Goal: Use online tool/utility

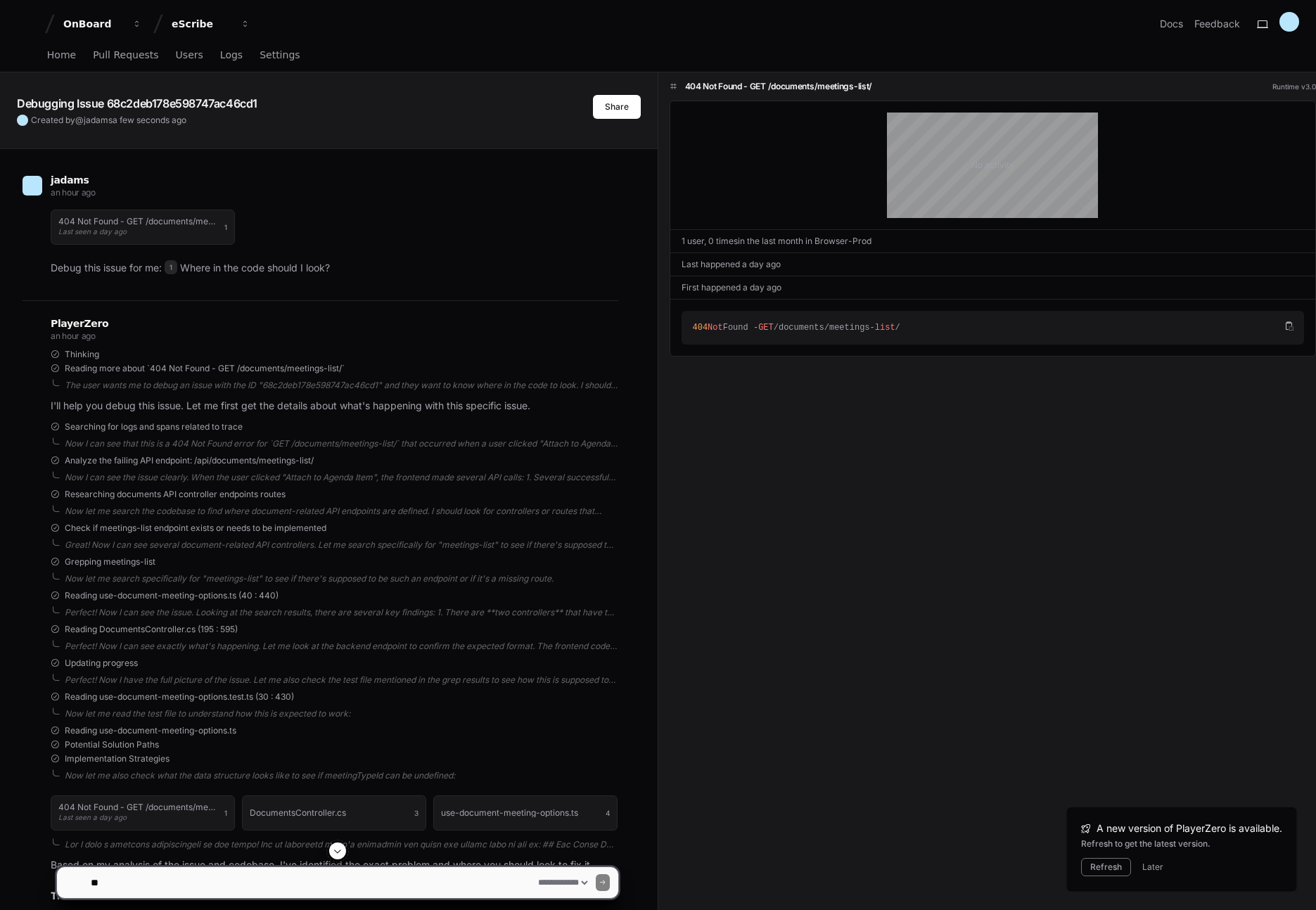
select select "*********"
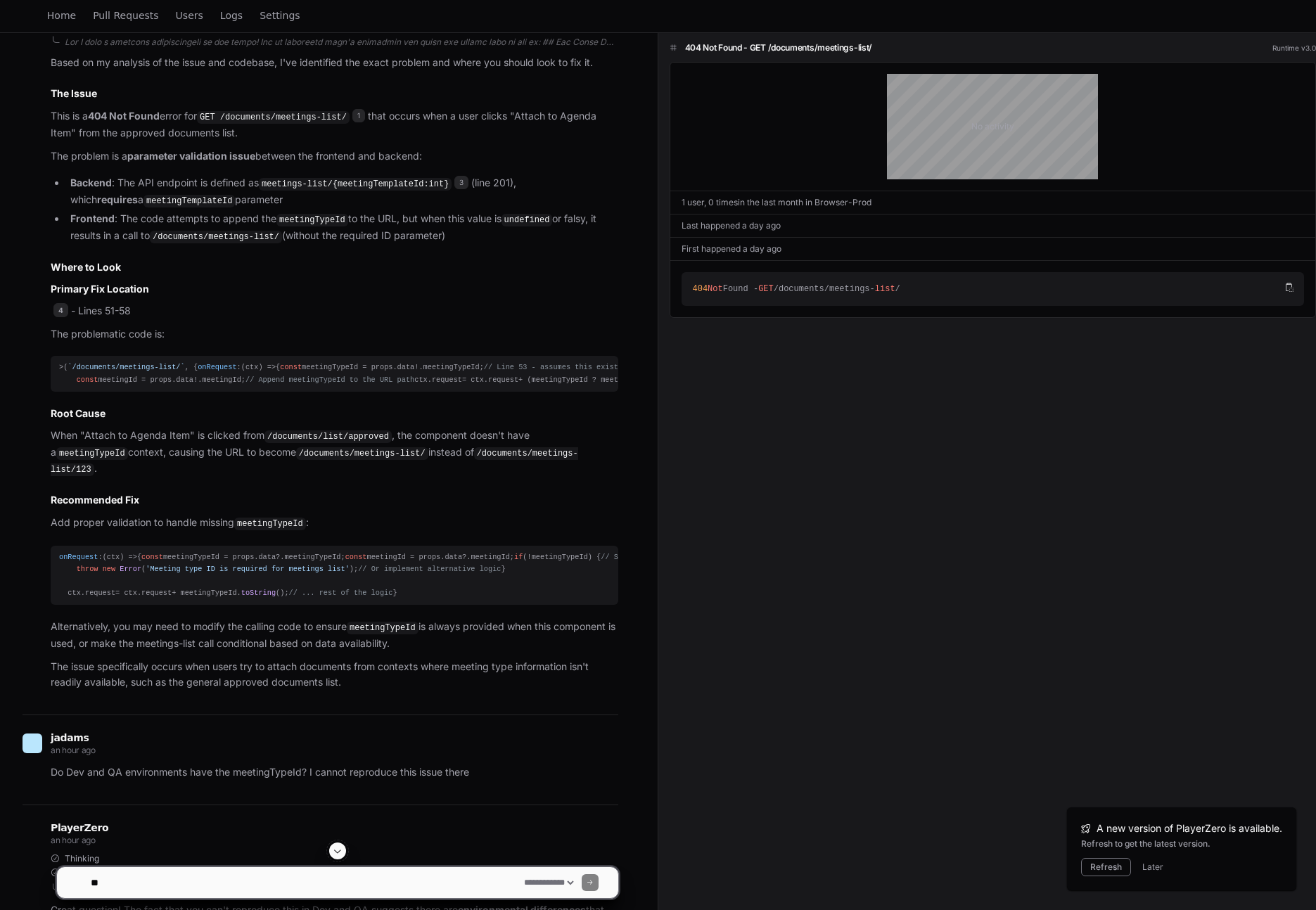
scroll to position [3554, 0]
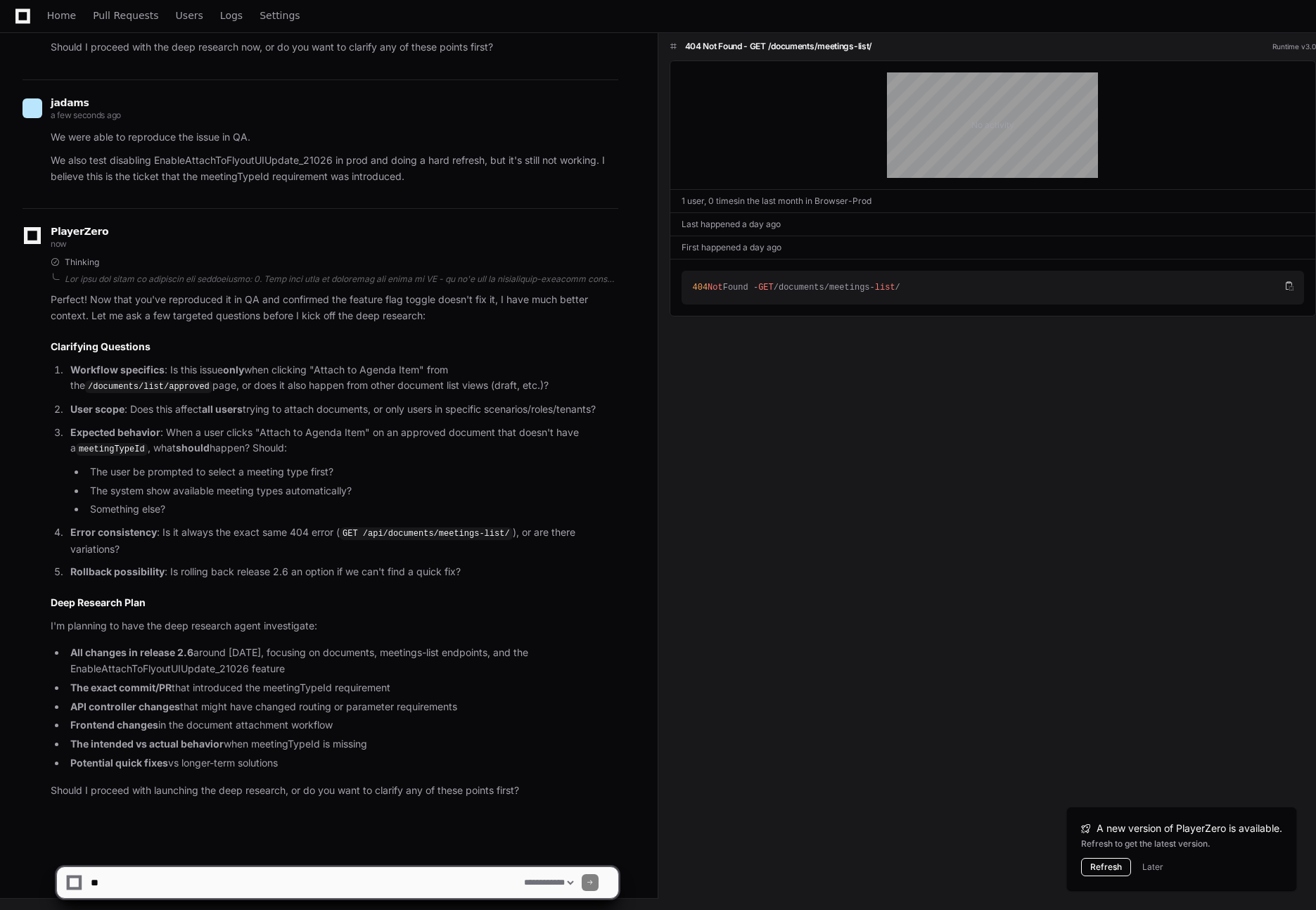
click at [1096, 871] on button "Refresh" at bounding box center [1106, 867] width 50 height 18
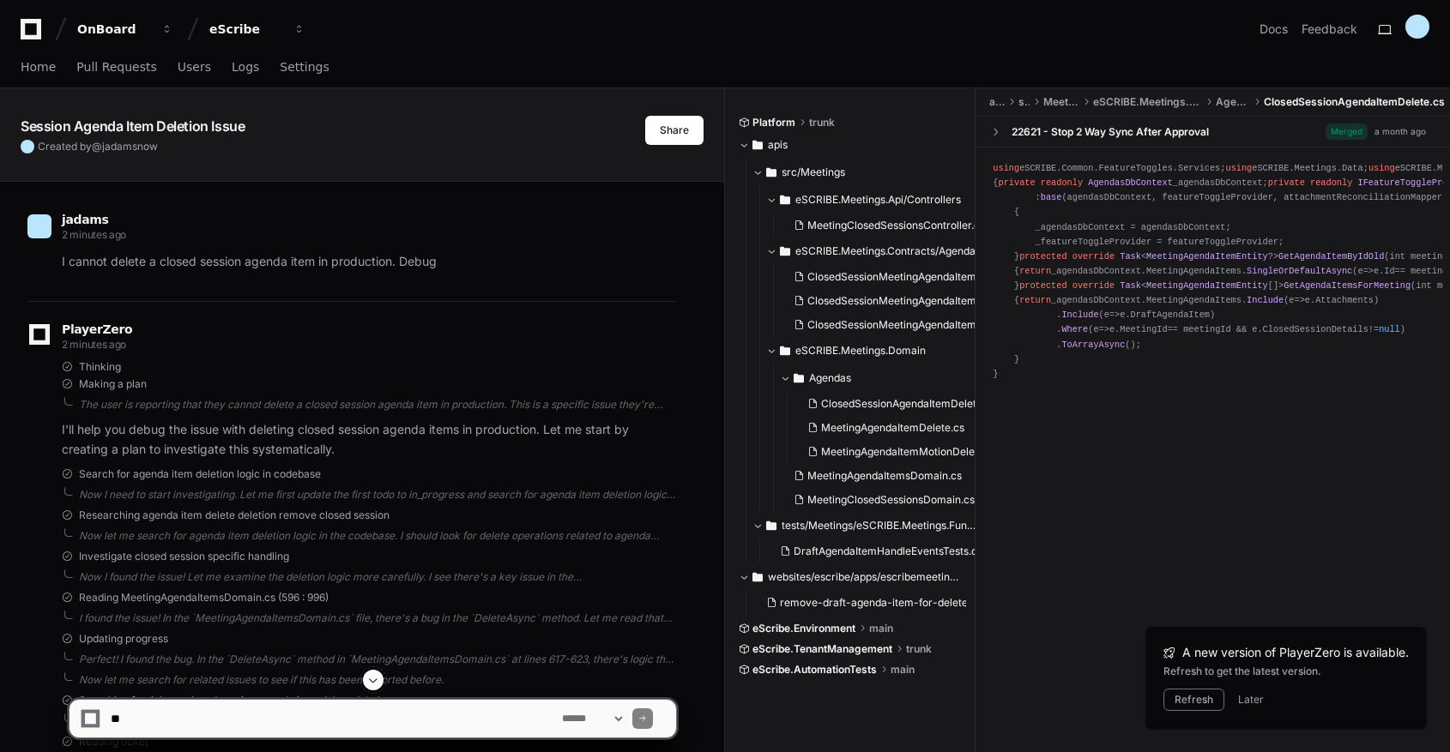
scroll to position [1, 0]
